Goal: Task Accomplishment & Management: Complete application form

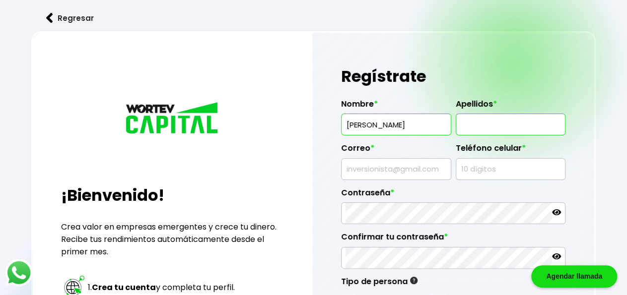
click at [511, 119] on input "text" at bounding box center [510, 124] width 101 height 21
click at [427, 122] on input "ROBERTO" at bounding box center [395, 124] width 101 height 21
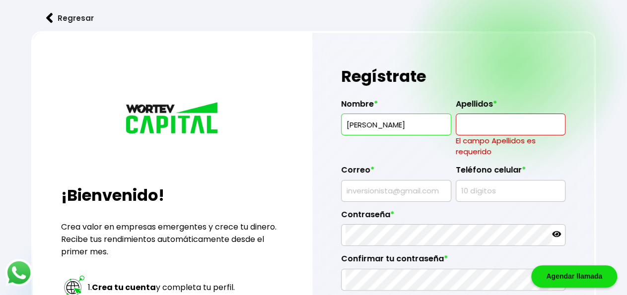
type input "[PERSON_NAME]"
click at [479, 121] on input "text" at bounding box center [510, 124] width 101 height 21
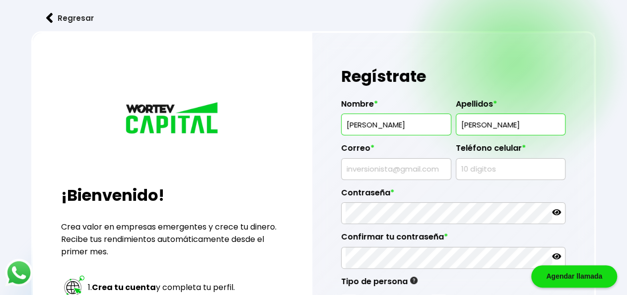
type input "[PERSON_NAME]"
click at [372, 165] on input "text" at bounding box center [395, 169] width 101 height 21
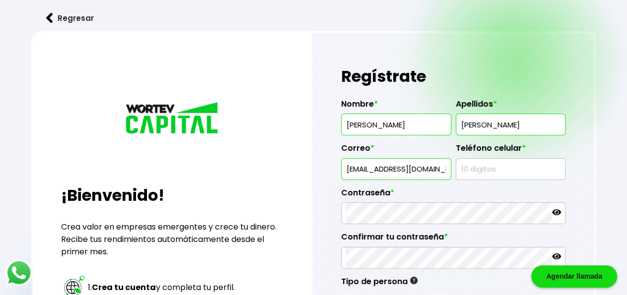
type input "[EMAIL_ADDRESS][DOMAIN_NAME]"
click at [495, 165] on input "text" at bounding box center [510, 169] width 101 height 21
type input "3339566500"
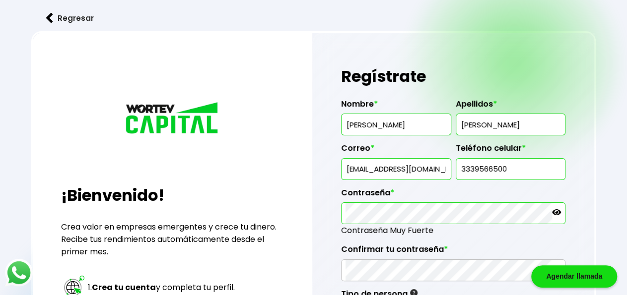
click at [556, 214] on icon at bounding box center [556, 212] width 9 height 6
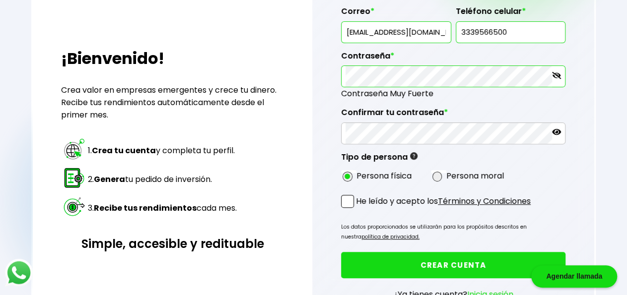
scroll to position [155, 0]
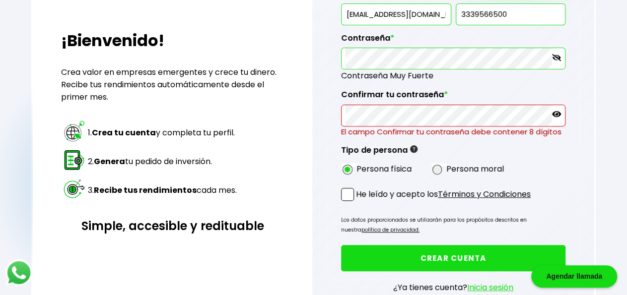
click at [559, 113] on icon at bounding box center [556, 114] width 9 height 6
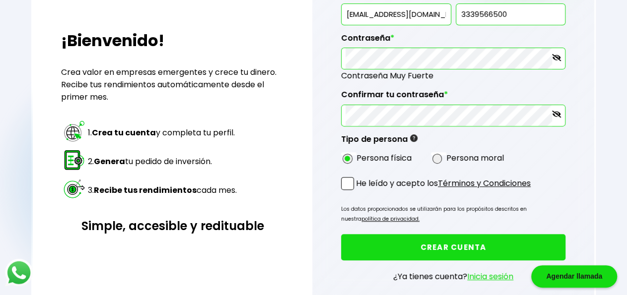
click at [346, 184] on span at bounding box center [347, 183] width 13 height 13
click at [358, 191] on input "He leído y acepto los Términos y Condiciones" at bounding box center [358, 191] width 0 height 0
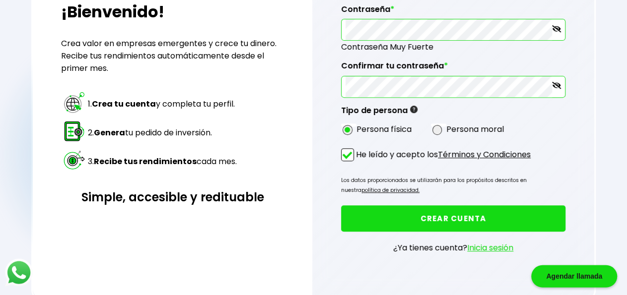
scroll to position [199, 0]
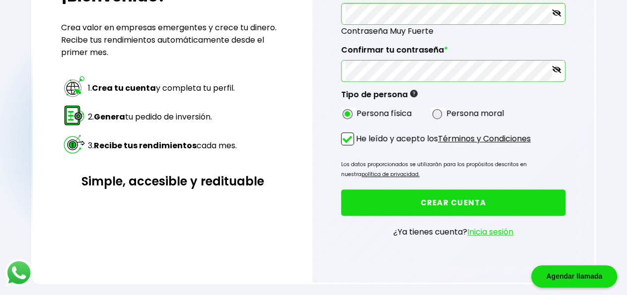
click at [447, 195] on button "CREAR CUENTA" at bounding box center [453, 203] width 224 height 26
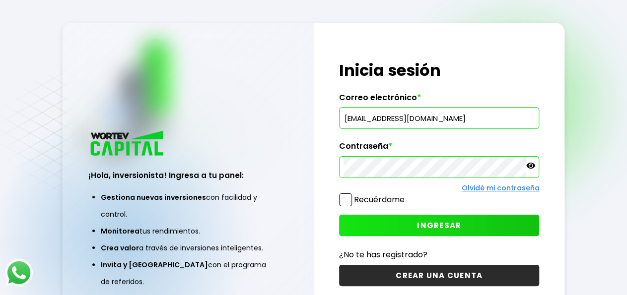
click at [528, 167] on icon at bounding box center [530, 165] width 9 height 9
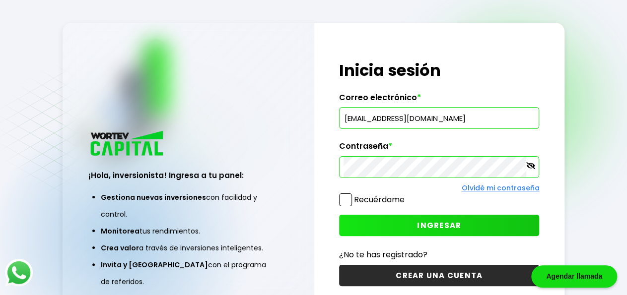
click at [448, 223] on span "INGRESAR" at bounding box center [439, 225] width 44 height 10
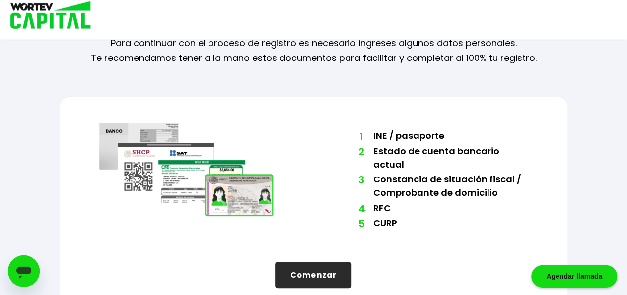
scroll to position [57, 0]
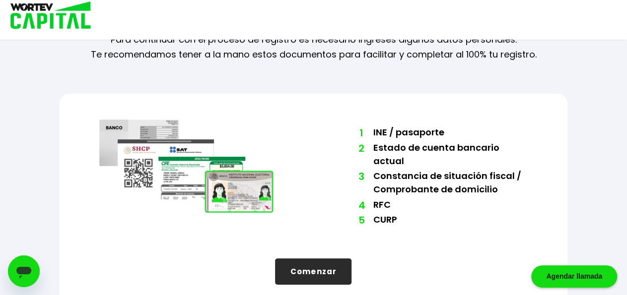
click at [313, 259] on button "Comenzar" at bounding box center [313, 272] width 76 height 26
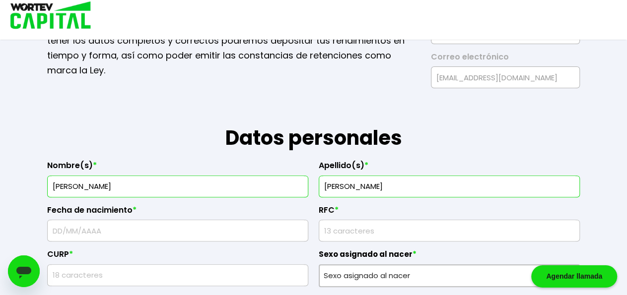
scroll to position [109, 0]
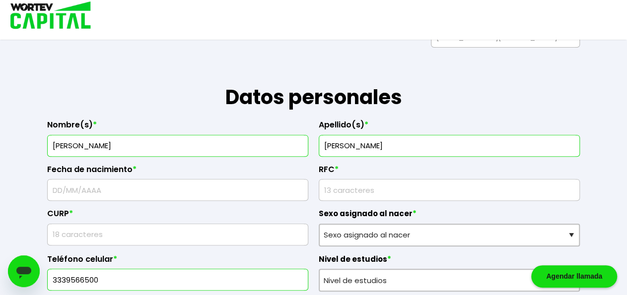
click at [124, 191] on input "text" at bounding box center [178, 190] width 252 height 21
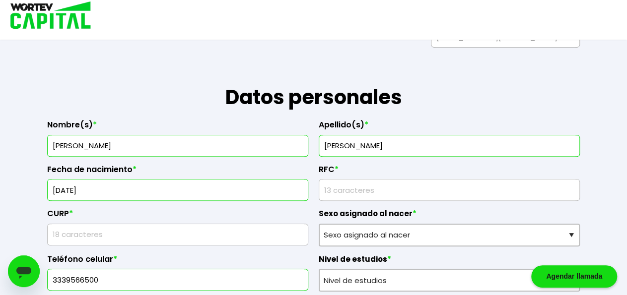
type input "[DATE]"
click at [347, 183] on input "rfc" at bounding box center [449, 190] width 252 height 21
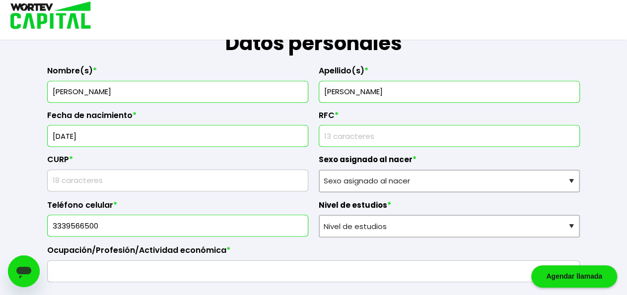
scroll to position [160, 0]
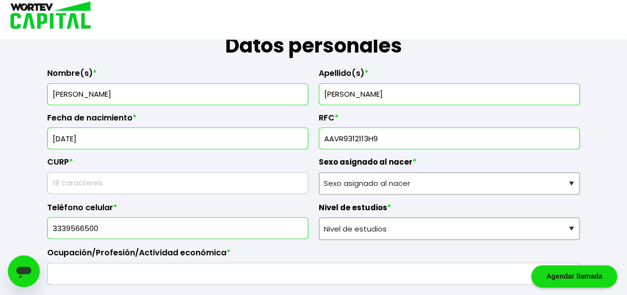
type input "AAVR9312113H9"
click at [79, 182] on input "text" at bounding box center [178, 183] width 252 height 21
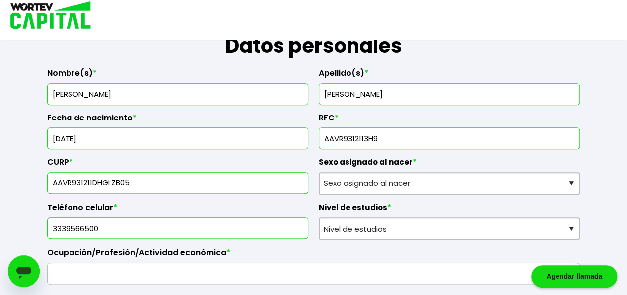
type input "AAVR931211DHGLZB05"
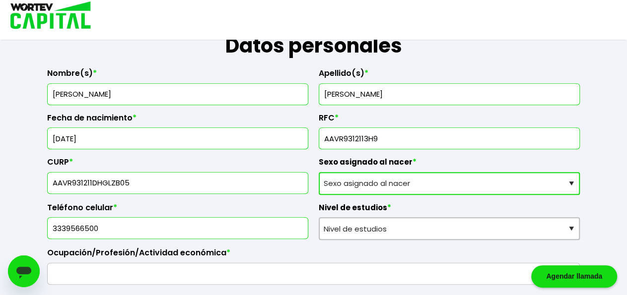
click at [319, 172] on select "Sexo asignado al nacer Hombre Mujer Prefiero no contestar" at bounding box center [449, 183] width 261 height 23
select select "Hombre"
click option "Hombre" at bounding box center [0, 0] width 0 height 0
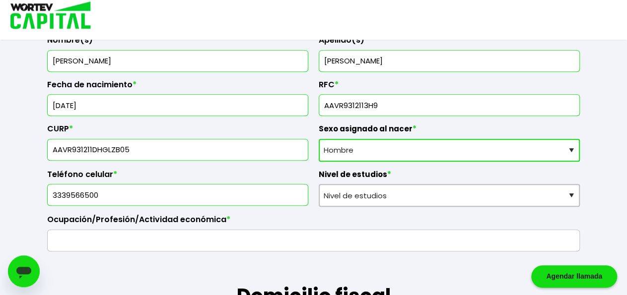
scroll to position [212, 0]
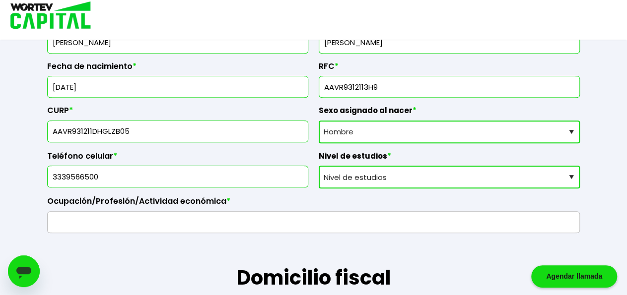
click at [319, 166] on select "Nivel de estudios Primaria Secundaria Bachillerato Licenciatura Posgrado" at bounding box center [449, 177] width 261 height 23
select select "Licenciatura"
click option "Licenciatura" at bounding box center [0, 0] width 0 height 0
click at [111, 218] on input "text" at bounding box center [313, 222] width 523 height 21
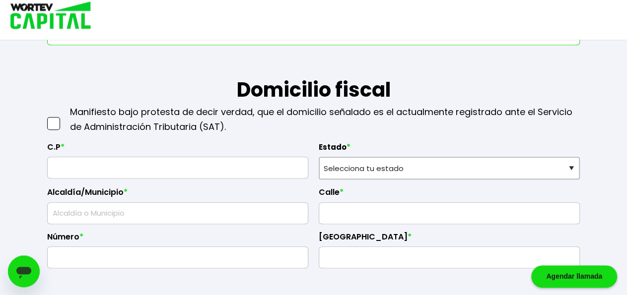
scroll to position [418, 0]
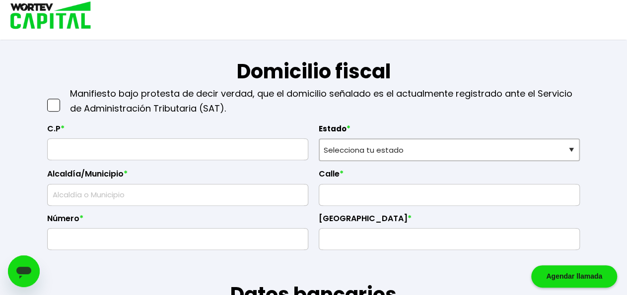
type input "Profecionista"
click at [54, 104] on span at bounding box center [53, 105] width 13 height 13
click at [64, 100] on input "checkbox" at bounding box center [64, 100] width 0 height 0
click at [69, 146] on input "text" at bounding box center [178, 149] width 252 height 21
type input "11700"
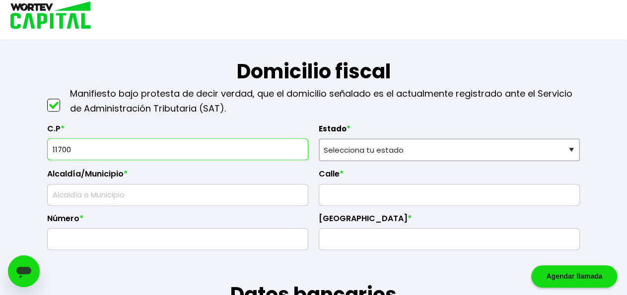
select select "DF"
type input "[PERSON_NAME]"
type input "Bosque de las Lomas"
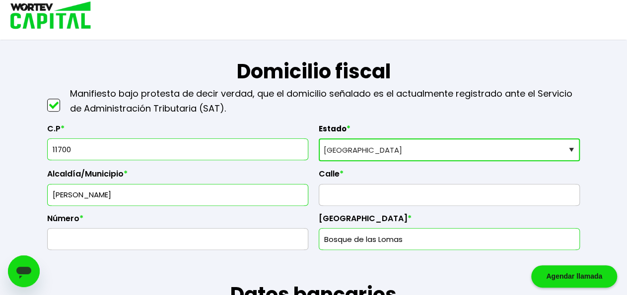
type input "11700"
click at [370, 190] on input "text" at bounding box center [449, 195] width 252 height 21
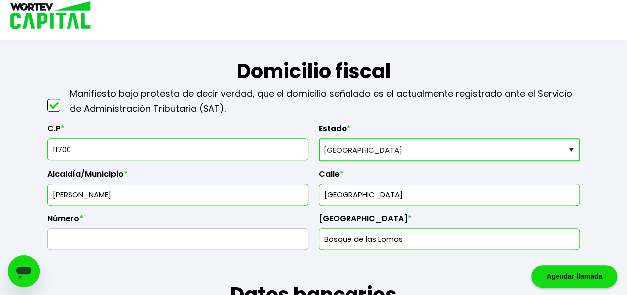
type input "[GEOGRAPHIC_DATA]"
click at [97, 237] on input "text" at bounding box center [178, 239] width 252 height 21
type input "109"
click at [397, 237] on input "Bosque de las Lomas" at bounding box center [449, 239] width 252 height 21
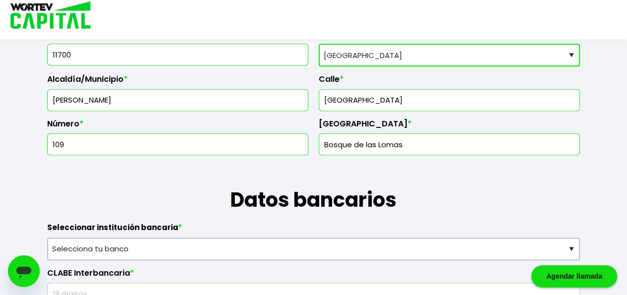
scroll to position [521, 0]
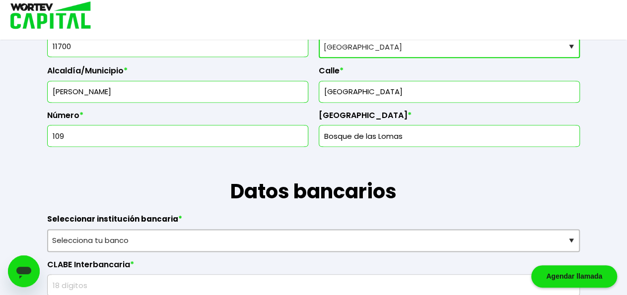
drag, startPoint x: 424, startPoint y: 130, endPoint x: 278, endPoint y: 129, distance: 145.9
click at [323, 129] on input "Bosque de las Lomas" at bounding box center [449, 136] width 252 height 21
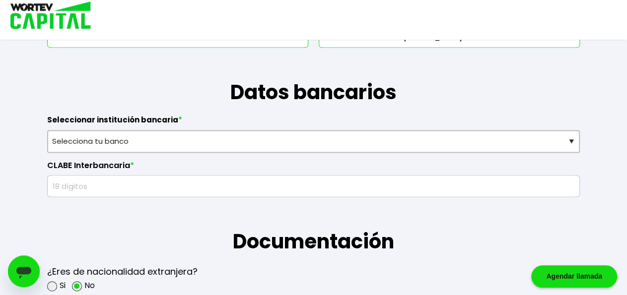
scroll to position [625, 0]
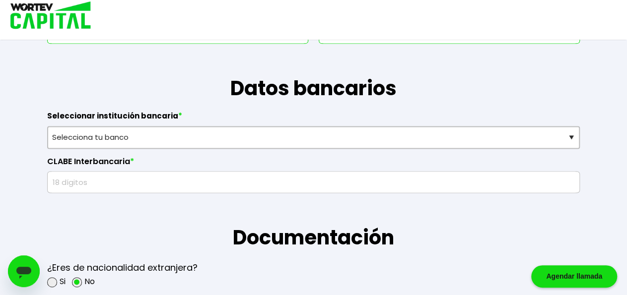
type input "fraccionamiento san [PERSON_NAME]"
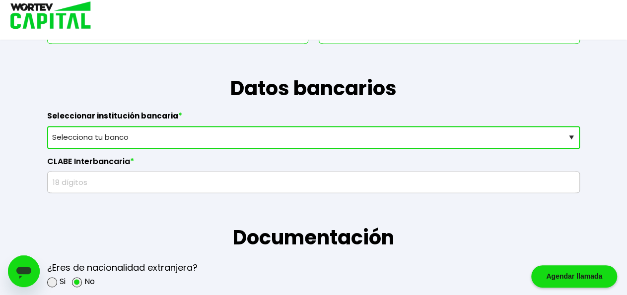
click at [47, 126] on select "Selecciona tu banco ABC Capital Actinver Afirme Albo ASP Banamex Banbajio Banco…" at bounding box center [313, 137] width 532 height 23
select select "HSBC"
click option "HSBC" at bounding box center [0, 0] width 0 height 0
click at [117, 180] on input "text" at bounding box center [313, 182] width 523 height 21
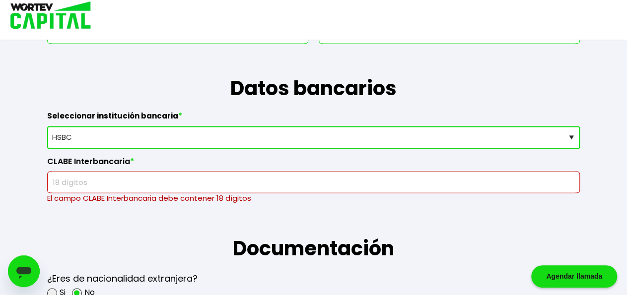
click at [123, 180] on input "text" at bounding box center [313, 182] width 523 height 21
paste input "021190064915896894"
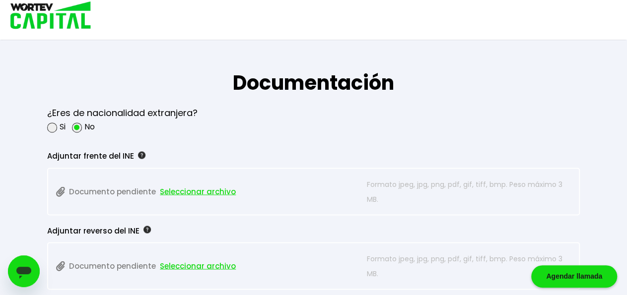
scroll to position [831, 0]
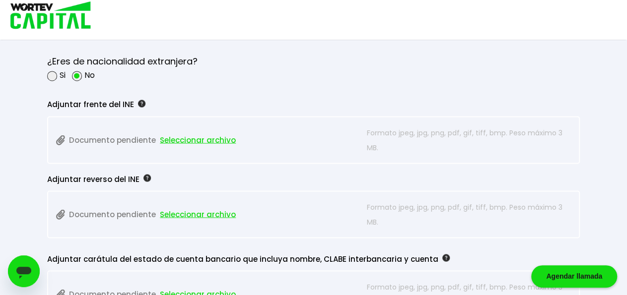
type input "021190064915896894"
click at [204, 135] on span "Seleccionar archivo" at bounding box center [198, 139] width 76 height 15
click at [183, 137] on span "Seleccionar archivo" at bounding box center [198, 139] width 76 height 15
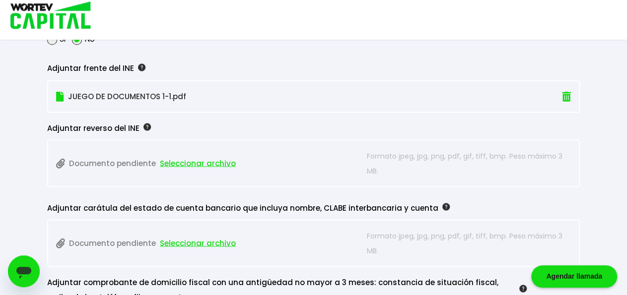
scroll to position [883, 0]
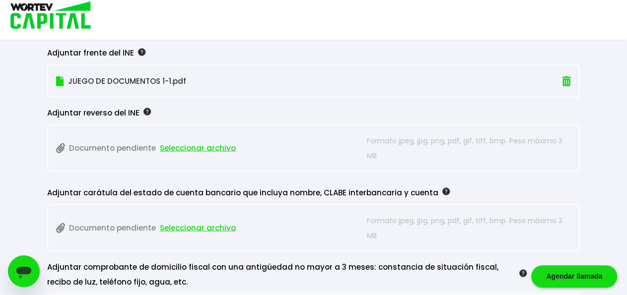
click at [192, 145] on span "Seleccionar archivo" at bounding box center [198, 147] width 76 height 15
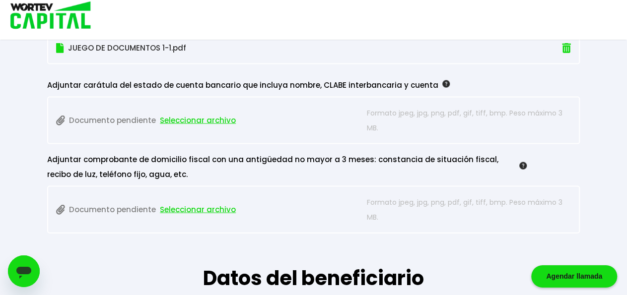
scroll to position [986, 0]
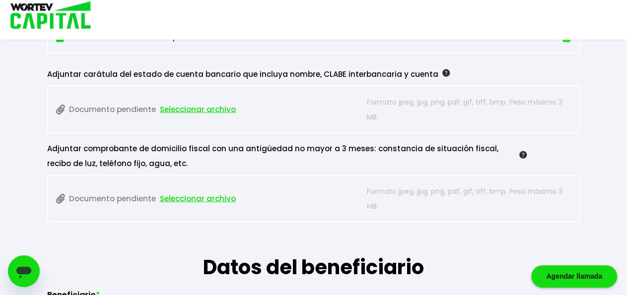
click at [199, 195] on span "Seleccionar archivo" at bounding box center [198, 199] width 76 height 15
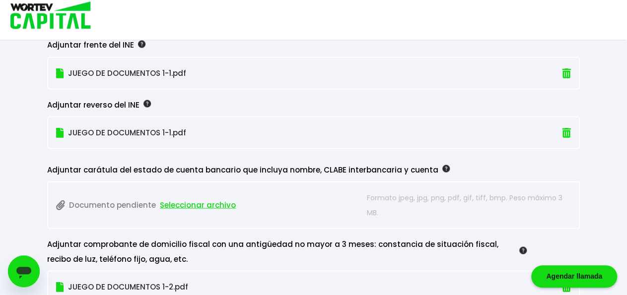
scroll to position [934, 0]
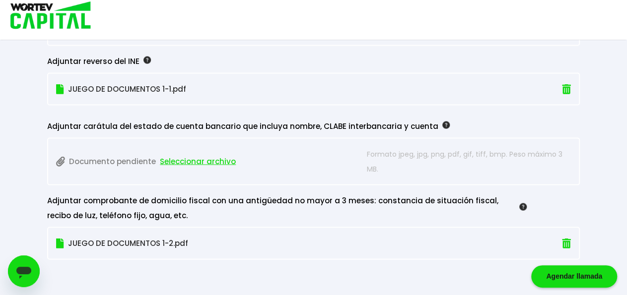
click at [195, 160] on span "Seleccionar archivo" at bounding box center [198, 161] width 76 height 15
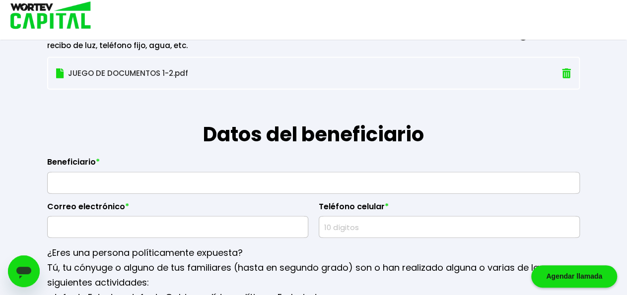
scroll to position [1141, 0]
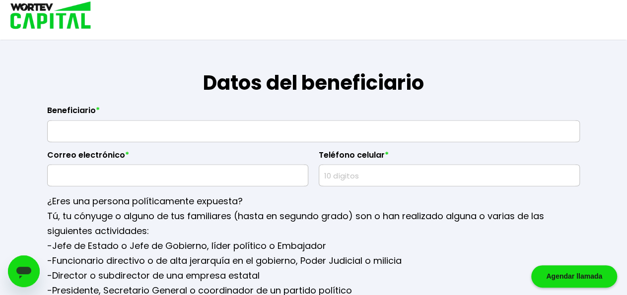
click at [149, 127] on input "text" at bounding box center [313, 131] width 523 height 21
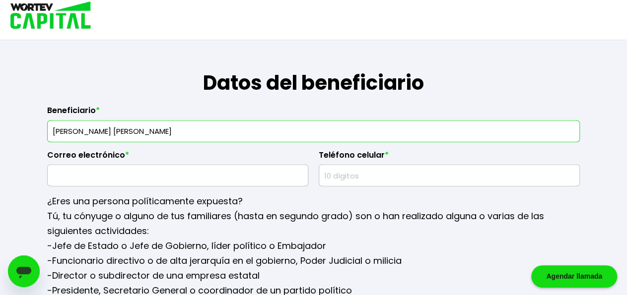
type input "[PERSON_NAME] [PERSON_NAME]"
click at [200, 172] on input "text" at bounding box center [178, 175] width 252 height 21
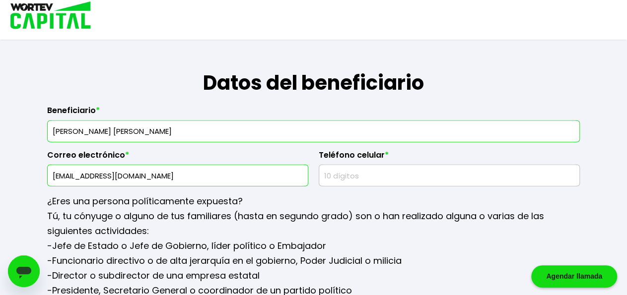
type input "[EMAIL_ADDRESS][DOMAIN_NAME]"
click at [354, 167] on input "text" at bounding box center [449, 175] width 252 height 21
type input "3339566500"
click at [87, 130] on input "[PERSON_NAME] [PERSON_NAME]" at bounding box center [313, 131] width 523 height 21
click at [116, 127] on input "[PERSON_NAME] [PERSON_NAME]" at bounding box center [313, 131] width 523 height 21
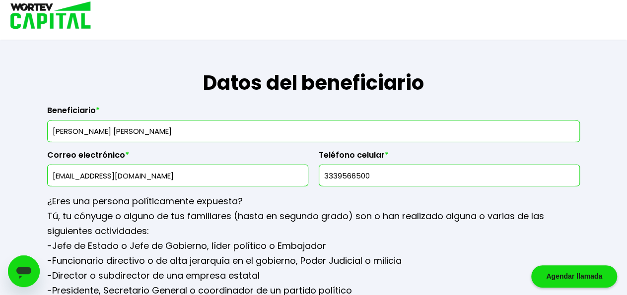
click at [153, 128] on input "[PERSON_NAME] [PERSON_NAME]" at bounding box center [313, 131] width 523 height 21
type input "[PERSON_NAME] [PERSON_NAME]"
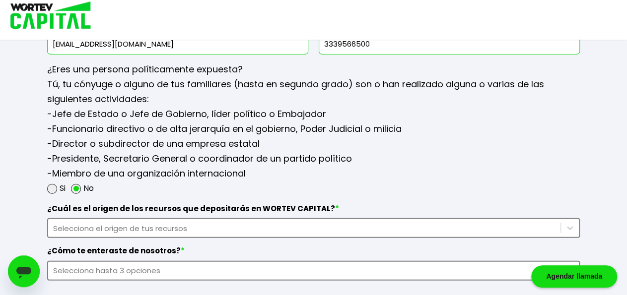
scroll to position [1296, 0]
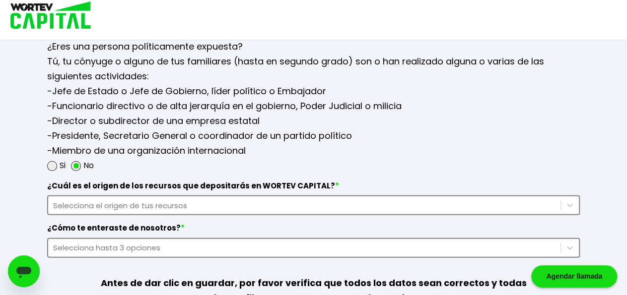
click at [171, 201] on div "Selecciona el origen de tus recursos" at bounding box center [313, 205] width 532 height 20
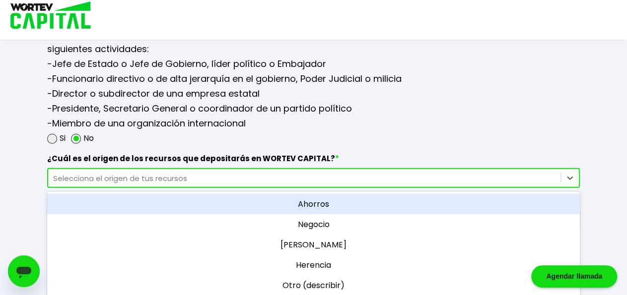
click at [325, 198] on div "Ahorros" at bounding box center [313, 204] width 532 height 20
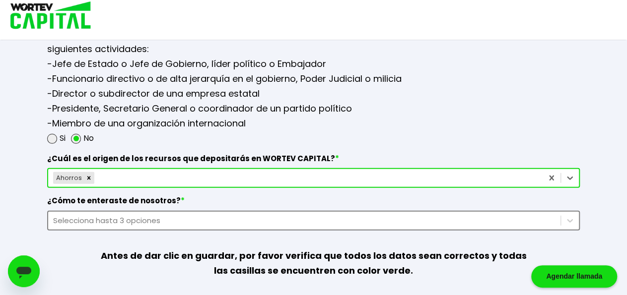
scroll to position [1376, 0]
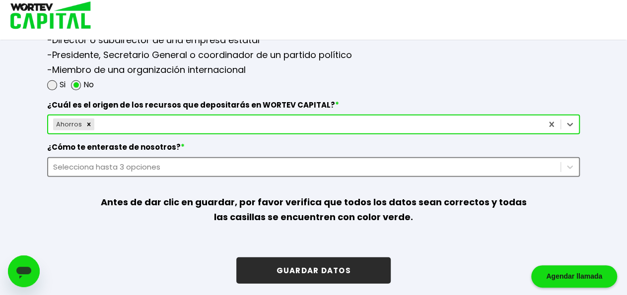
click at [223, 177] on div "Selecciona hasta 3 opciones" at bounding box center [313, 167] width 532 height 20
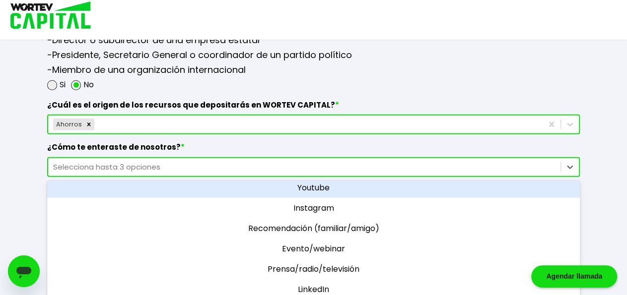
scroll to position [65, 0]
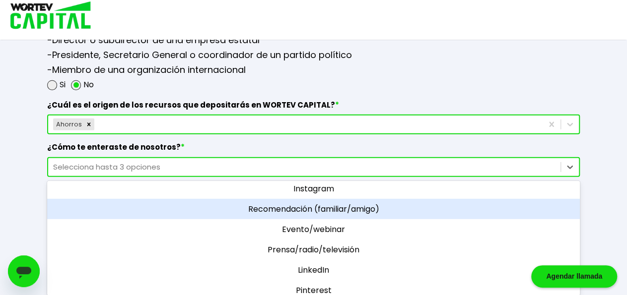
click at [334, 207] on div "Recomendación (familiar/amigo)" at bounding box center [313, 209] width 532 height 20
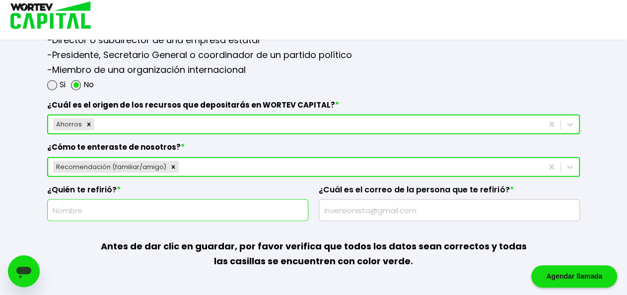
click at [104, 211] on input "text" at bounding box center [178, 210] width 252 height 21
type input "[PERSON_NAME]"
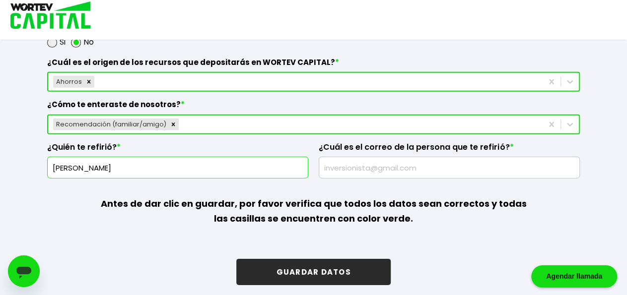
scroll to position [1421, 0]
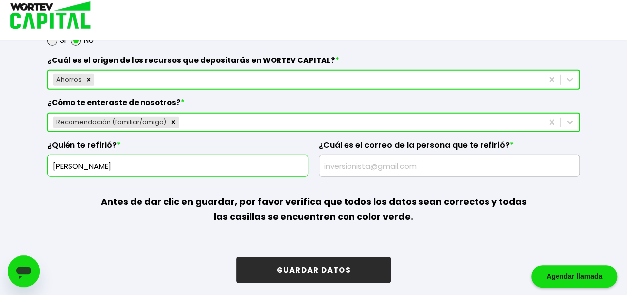
click at [325, 269] on button "GUARDAR DATOS" at bounding box center [313, 270] width 154 height 26
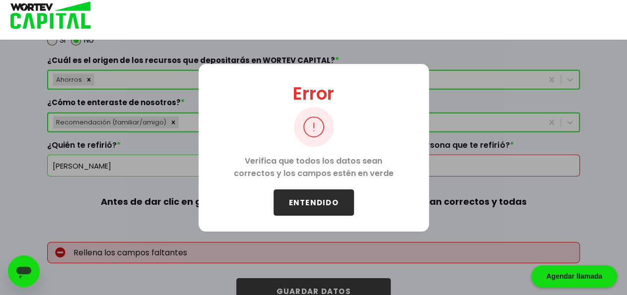
click at [332, 205] on button "ENTENDIDO" at bounding box center [313, 203] width 80 height 26
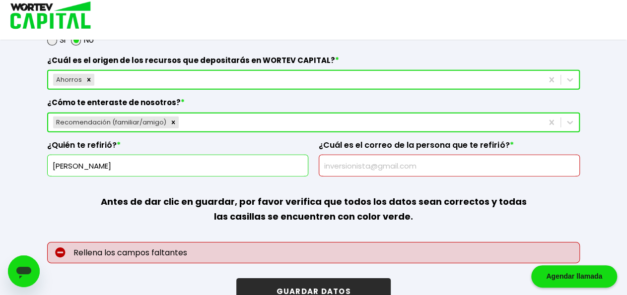
click at [356, 163] on input "text" at bounding box center [449, 165] width 252 height 21
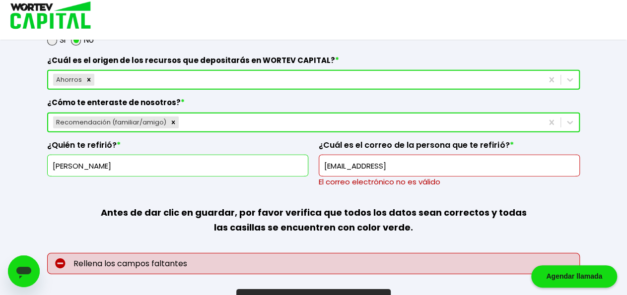
drag, startPoint x: 416, startPoint y: 160, endPoint x: 274, endPoint y: 158, distance: 141.9
click at [323, 158] on input "[EMAIL_ADDRESS]" at bounding box center [449, 165] width 252 height 21
paste input "[EMAIL_ADDRESS][DOMAIN_NAME]"
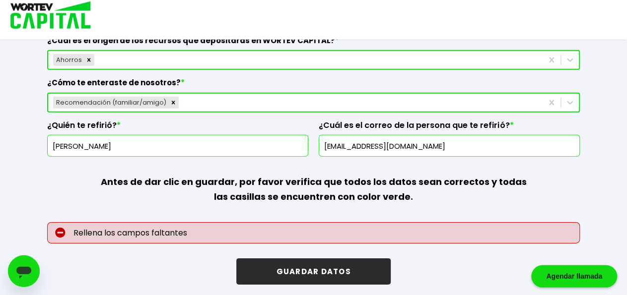
scroll to position [1442, 0]
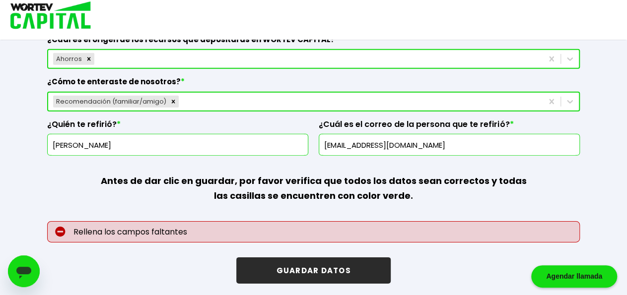
type input "[EMAIL_ADDRESS][DOMAIN_NAME]"
click at [292, 263] on button "GUARDAR DATOS" at bounding box center [313, 271] width 154 height 26
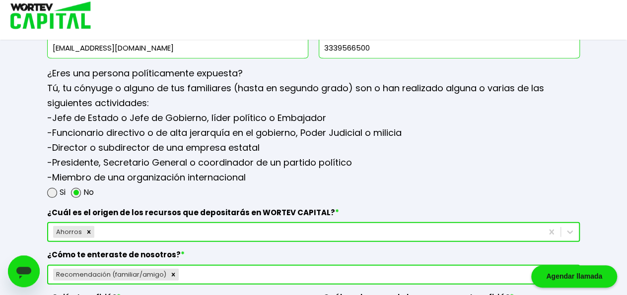
scroll to position [1318, 0]
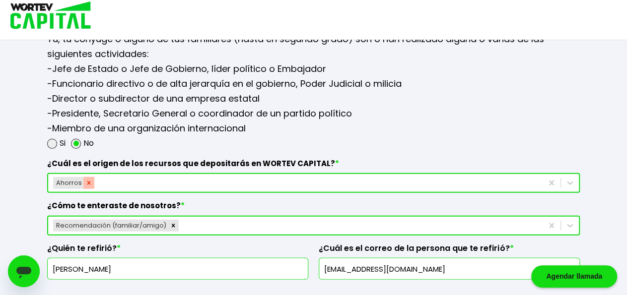
click at [89, 181] on icon "Remove Ahorros" at bounding box center [88, 182] width 3 height 3
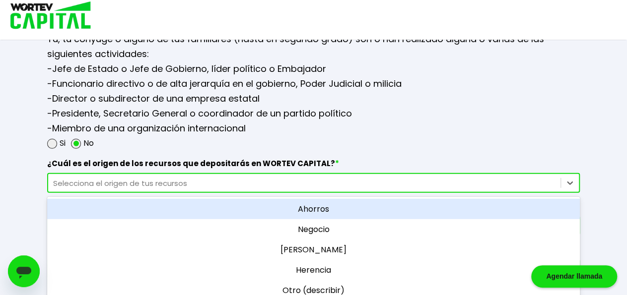
click at [77, 181] on div "Selecciona el origen de tus recursos" at bounding box center [304, 183] width 512 height 13
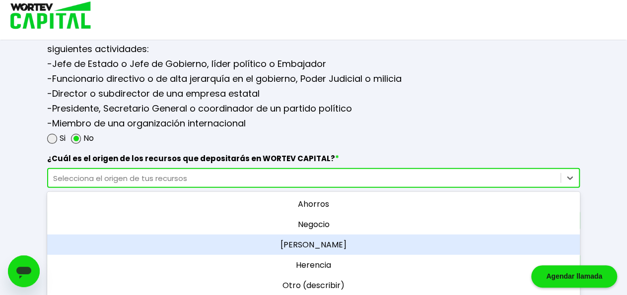
click at [322, 239] on div "[PERSON_NAME]" at bounding box center [313, 245] width 532 height 20
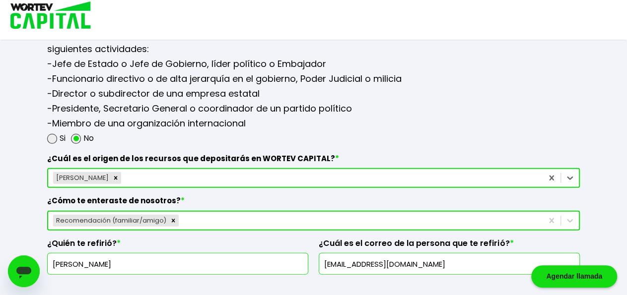
click at [236, 172] on div "[PERSON_NAME]" at bounding box center [295, 178] width 494 height 16
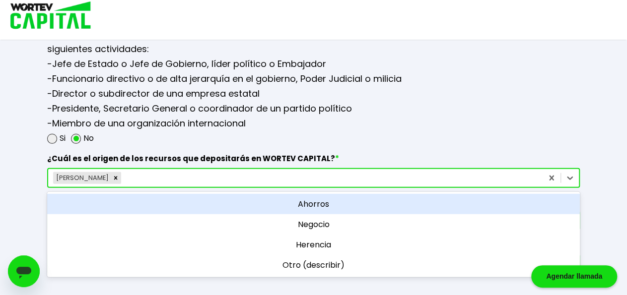
click at [323, 204] on div "Ahorros" at bounding box center [313, 204] width 532 height 20
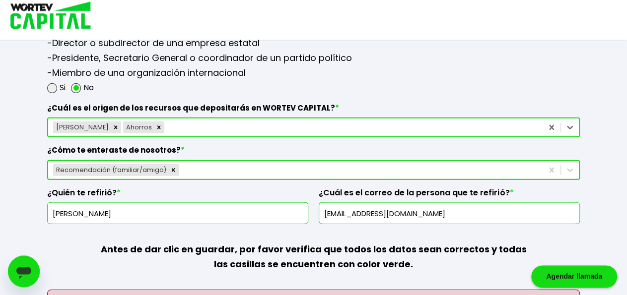
scroll to position [1374, 0]
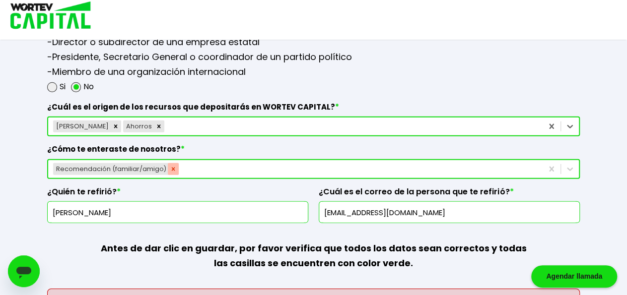
click at [172, 166] on icon "Remove Recomendación (familiar/amigo)" at bounding box center [173, 169] width 7 height 7
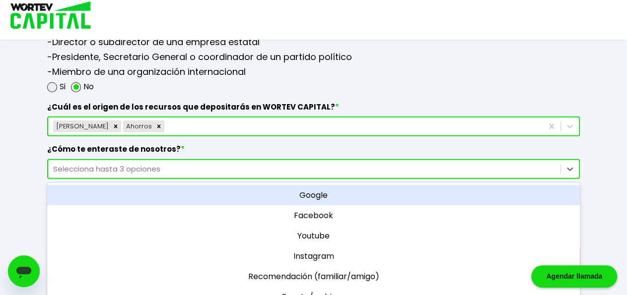
click at [168, 164] on div "option Google focused, 1 of 11. 11 results available. Use Up and Down to choose…" at bounding box center [313, 169] width 532 height 20
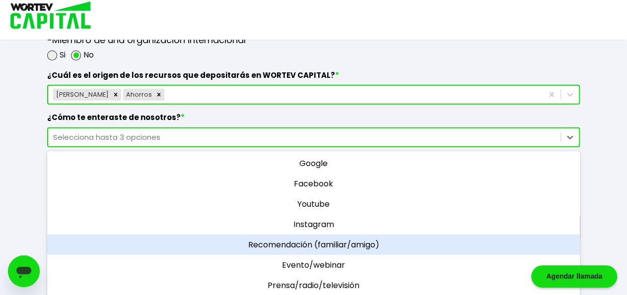
click at [316, 237] on div "Recomendación (familiar/amigo)" at bounding box center [313, 245] width 532 height 20
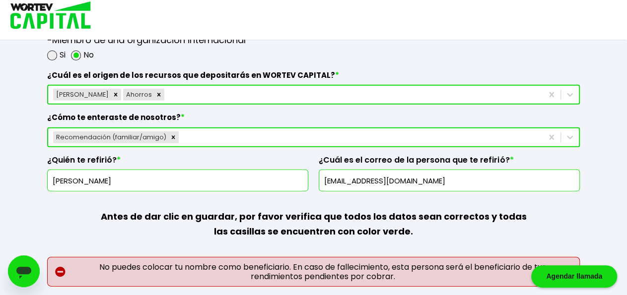
click at [144, 178] on input "[PERSON_NAME]" at bounding box center [178, 180] width 252 height 21
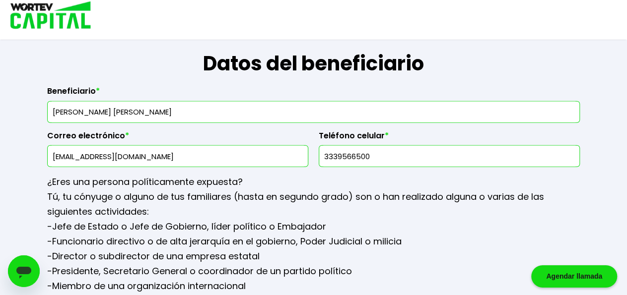
scroll to position [1141, 0]
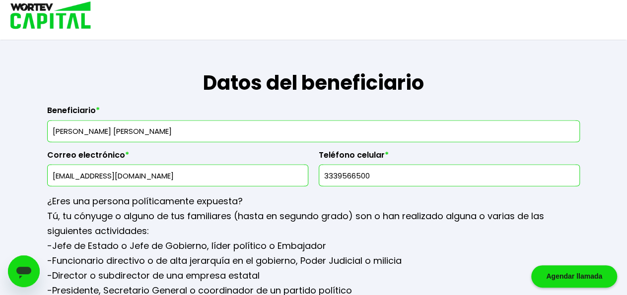
drag, startPoint x: 192, startPoint y: 127, endPoint x: 23, endPoint y: 130, distance: 169.2
click at [52, 130] on input "[PERSON_NAME] [PERSON_NAME]" at bounding box center [313, 131] width 523 height 21
type input "[PERSON_NAME]"
drag, startPoint x: 175, startPoint y: 170, endPoint x: 4, endPoint y: 174, distance: 170.7
click at [52, 171] on input "[EMAIL_ADDRESS][DOMAIN_NAME]" at bounding box center [178, 175] width 252 height 21
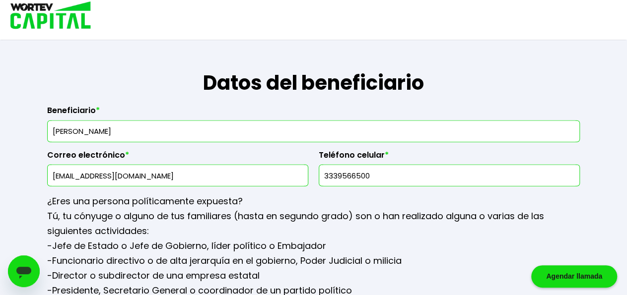
drag, startPoint x: 394, startPoint y: 171, endPoint x: 288, endPoint y: 173, distance: 105.7
click at [323, 174] on input "3339566500" at bounding box center [449, 175] width 252 height 21
type input "2291011553"
drag, startPoint x: 139, startPoint y: 174, endPoint x: 0, endPoint y: 173, distance: 139.4
click at [52, 173] on input "[EMAIL_ADDRESS][DOMAIN_NAME]" at bounding box center [178, 175] width 252 height 21
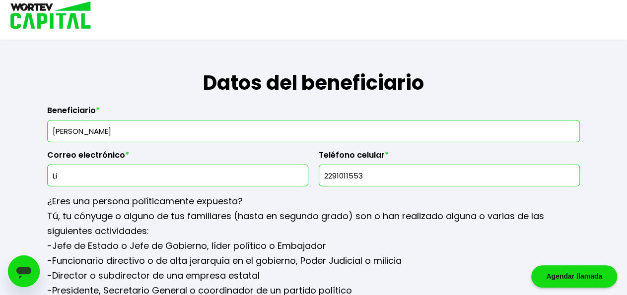
type input "L"
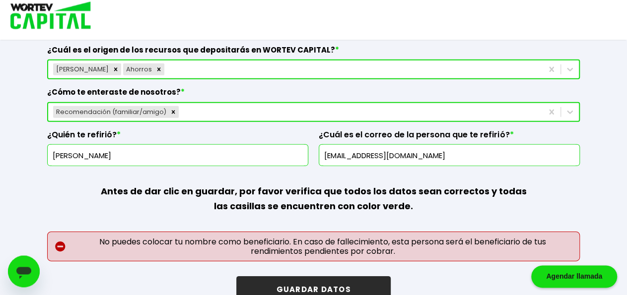
scroll to position [1450, 0]
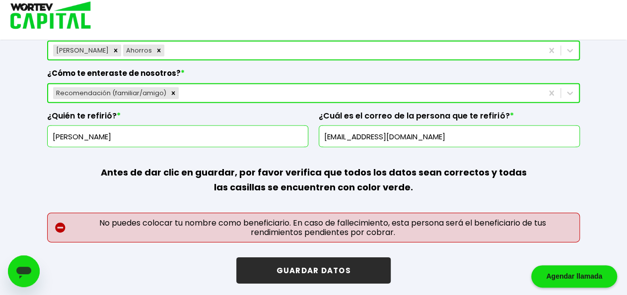
type input "[EMAIL_ADDRESS][DOMAIN_NAME]"
click at [298, 267] on button "GUARDAR DATOS" at bounding box center [313, 271] width 154 height 26
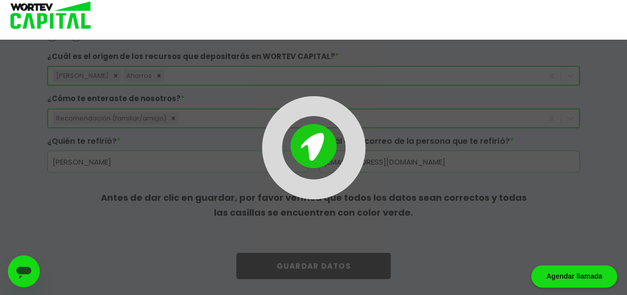
scroll to position [1421, 0]
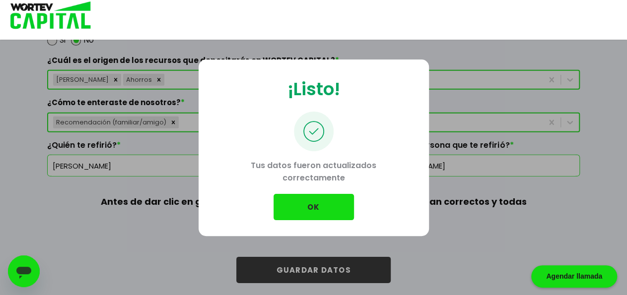
click at [326, 214] on button "OK" at bounding box center [313, 207] width 80 height 26
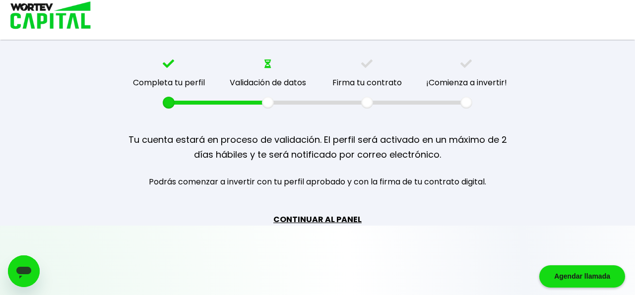
click at [333, 216] on link "CONTINUAR AL PANEL" at bounding box center [317, 219] width 88 height 12
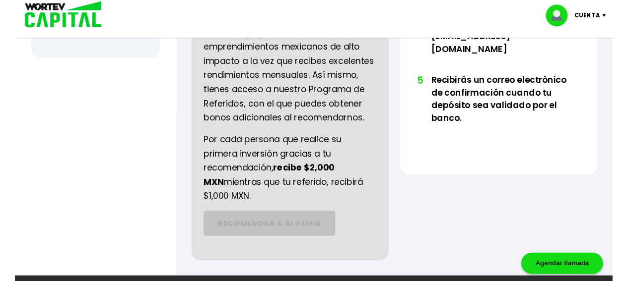
scroll to position [516, 0]
